Goal: Task Accomplishment & Management: Use online tool/utility

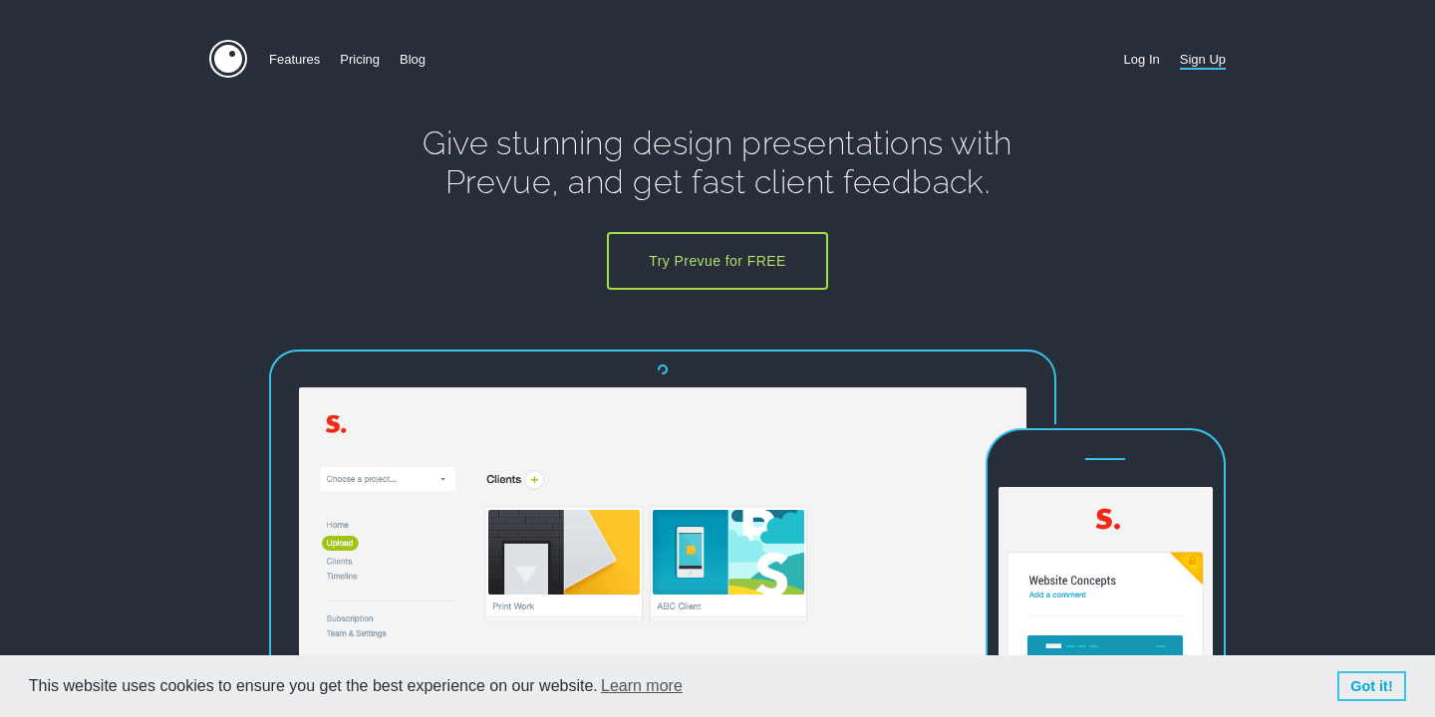
click at [1138, 59] on link "Log In" at bounding box center [1142, 59] width 36 height 39
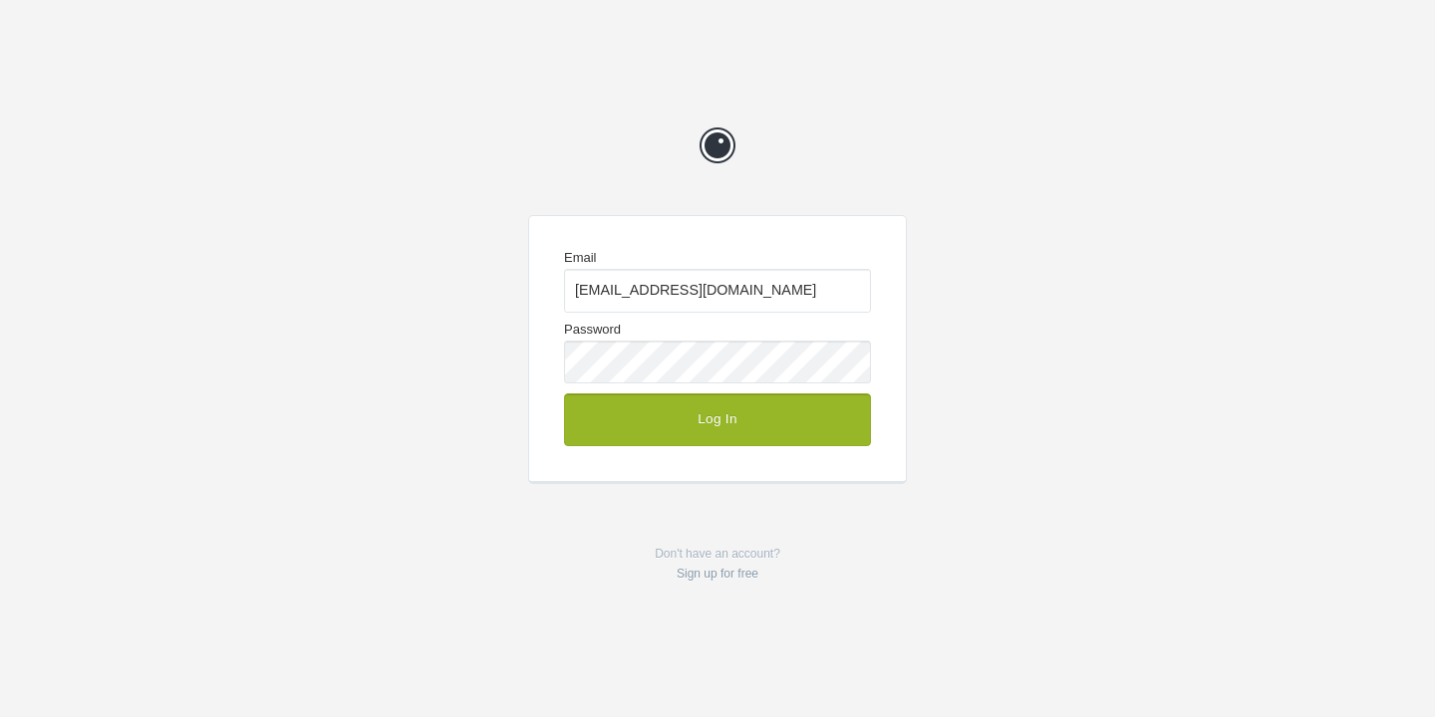
click at [741, 411] on button "Log In" at bounding box center [717, 420] width 307 height 52
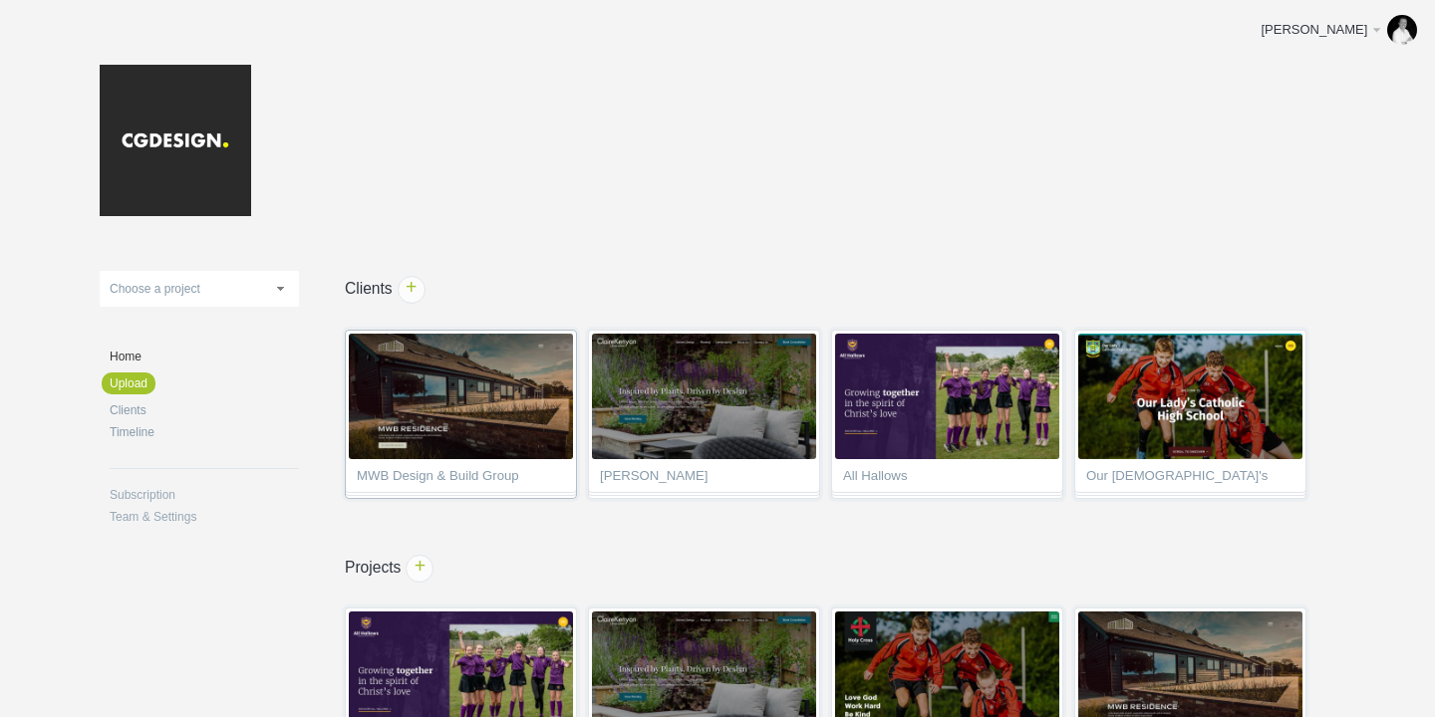
click at [491, 482] on span "MWB Design & Build Group" at bounding box center [461, 479] width 208 height 20
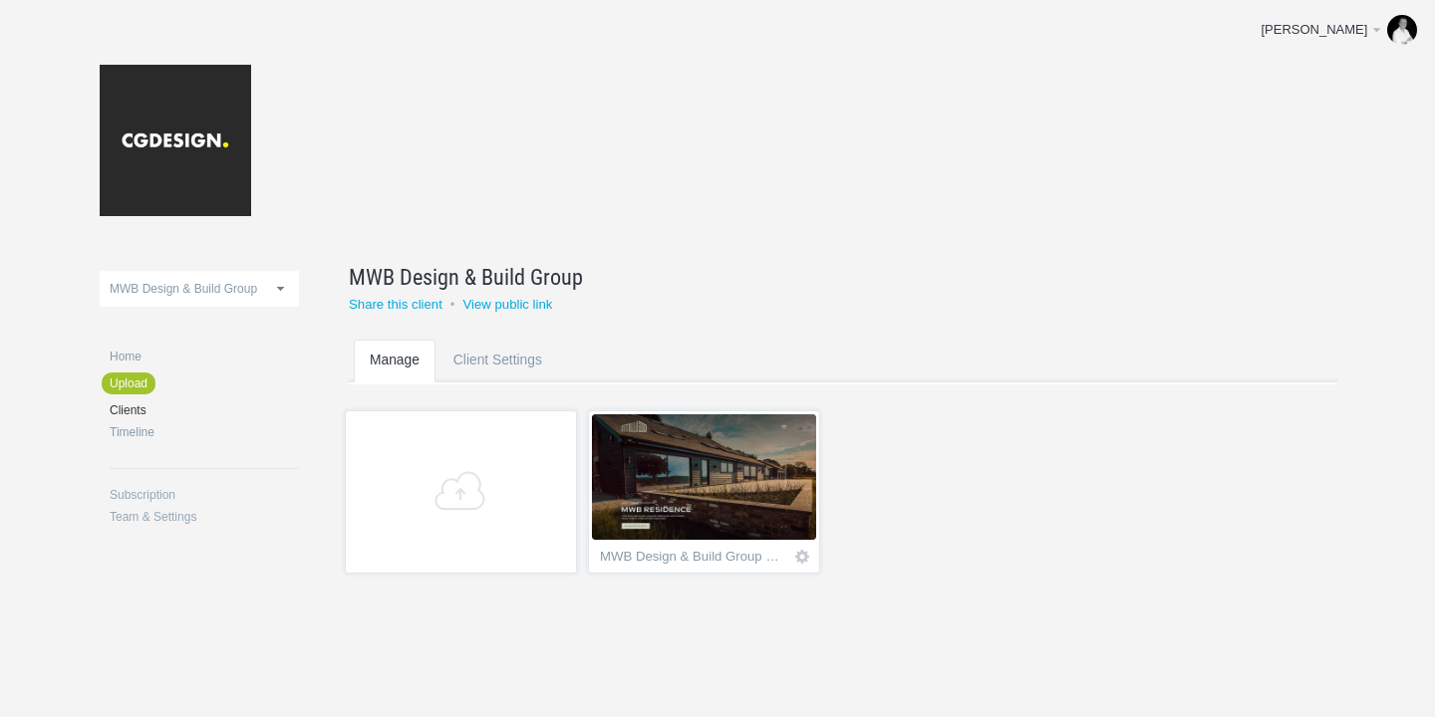
click at [716, 489] on img at bounding box center [704, 477] width 224 height 126
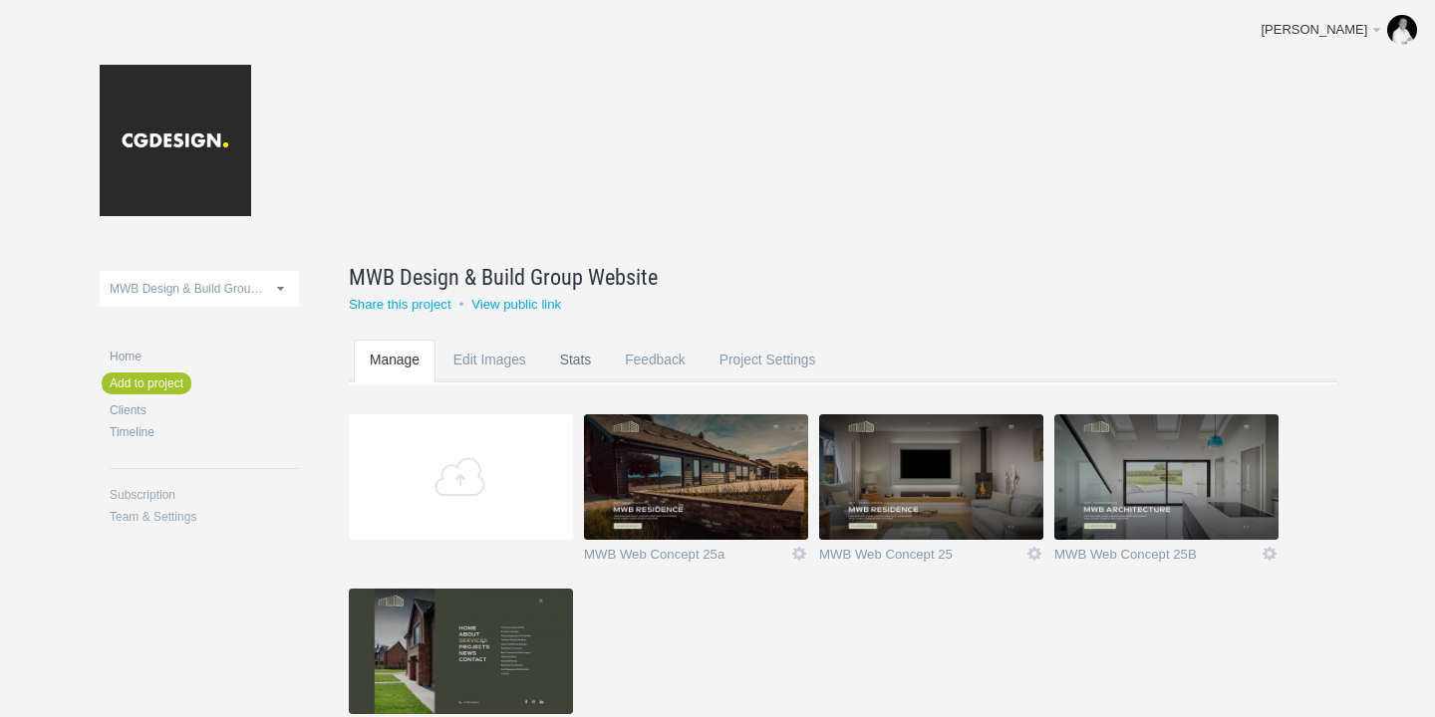
click at [583, 363] on link "Stats" at bounding box center [575, 379] width 63 height 79
